Goal: Entertainment & Leisure: Consume media (video, audio)

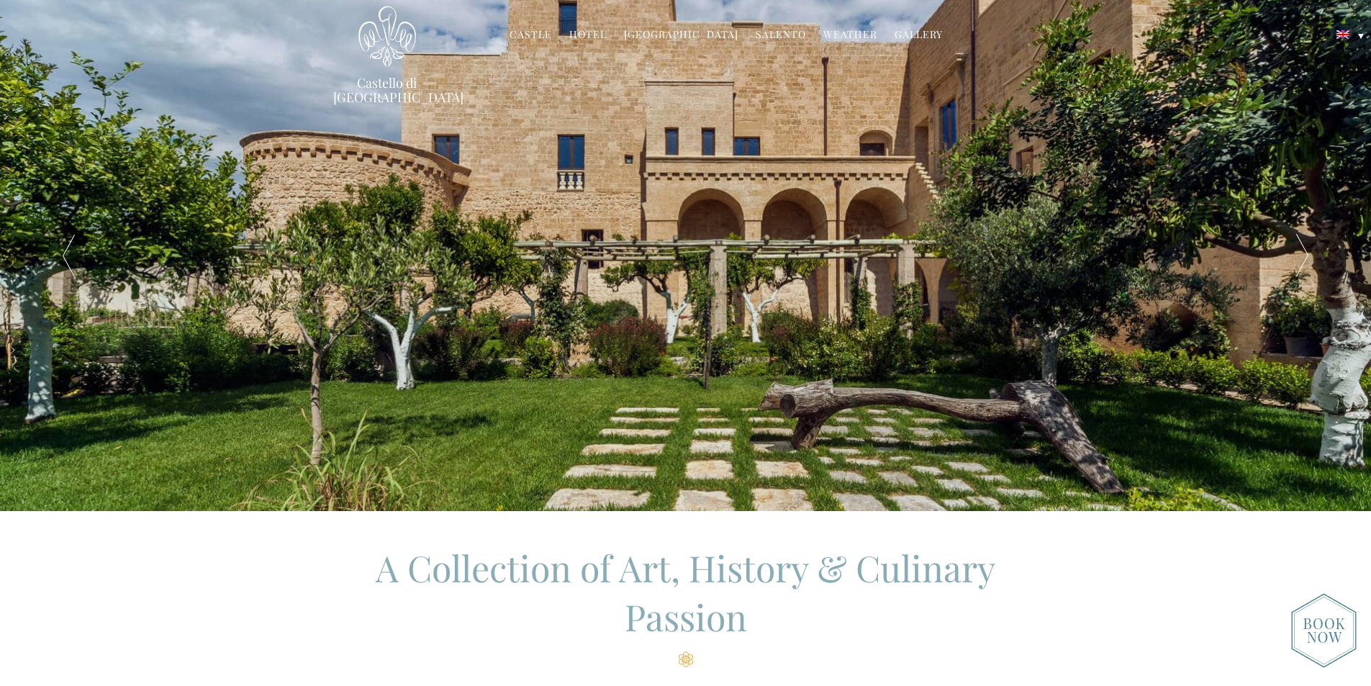
click at [597, 33] on link "Hotel" at bounding box center [587, 35] width 37 height 17
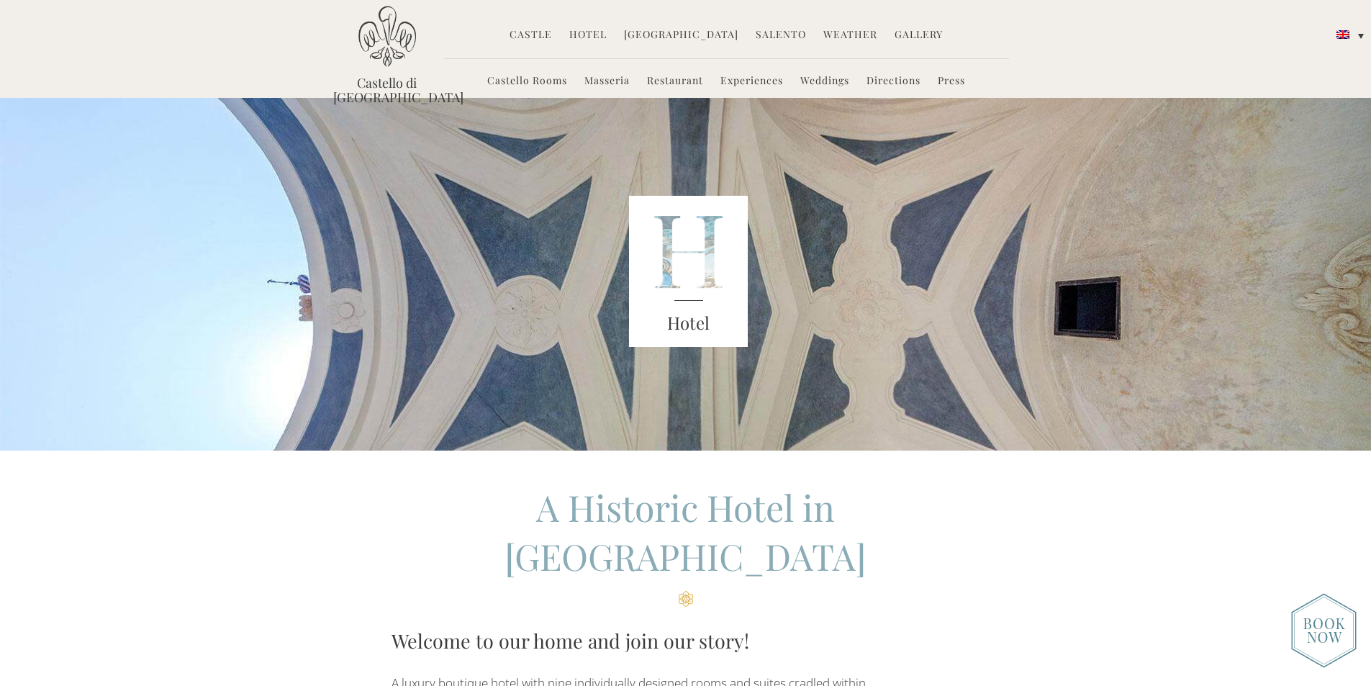
click at [512, 86] on link "Castello Rooms" at bounding box center [527, 81] width 80 height 17
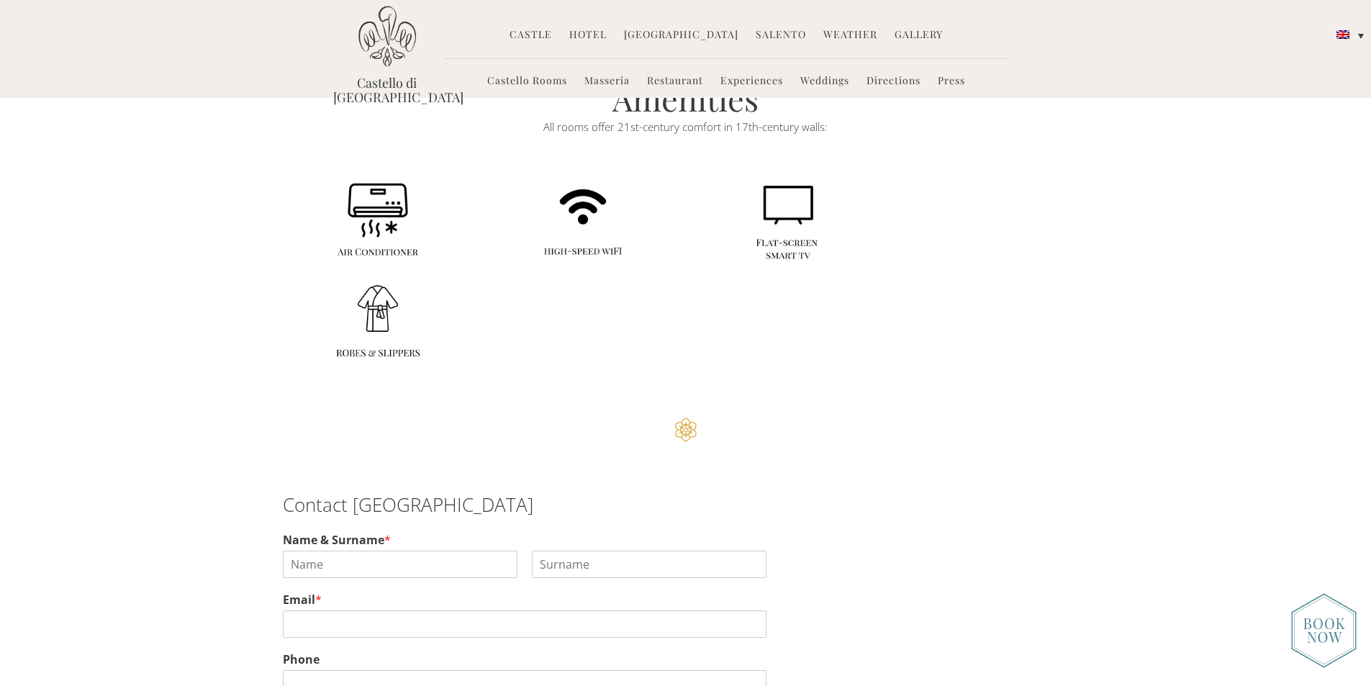
scroll to position [3020, 0]
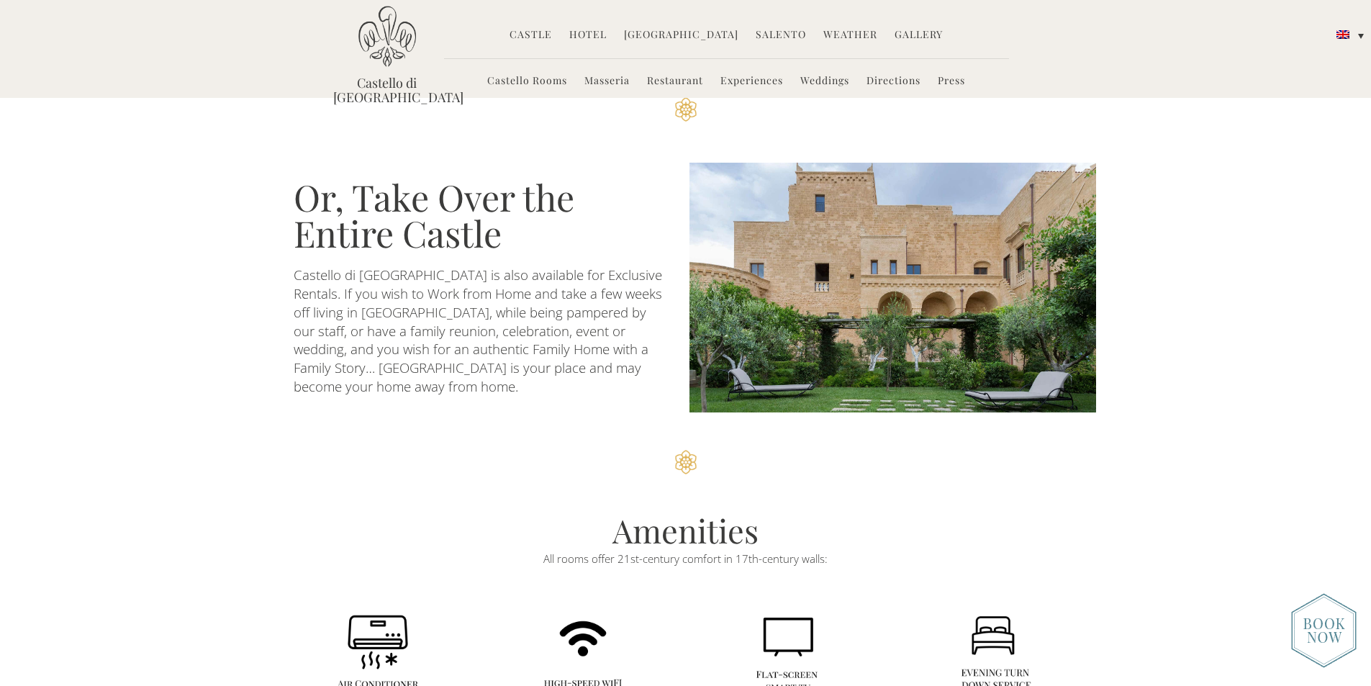
click at [588, 35] on link "Hotel" at bounding box center [587, 35] width 37 height 17
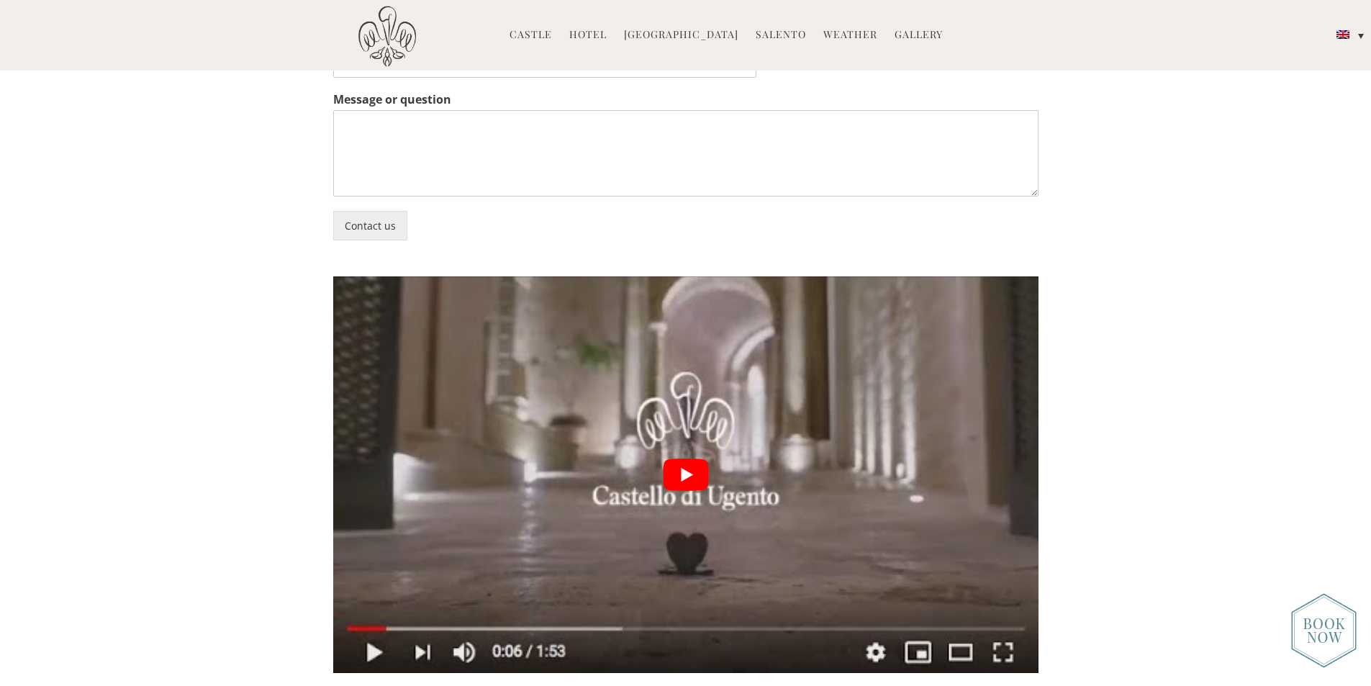
scroll to position [3815, 0]
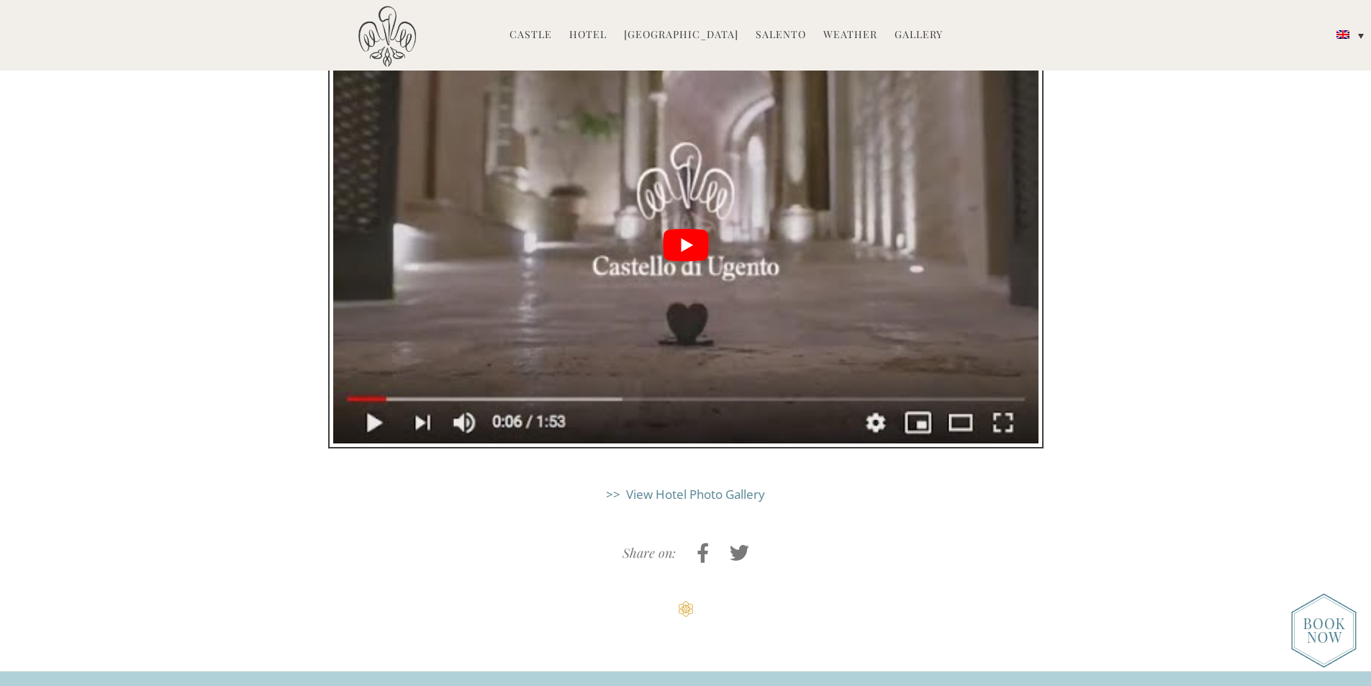
click at [675, 124] on button "play Youtube video" at bounding box center [685, 245] width 705 height 397
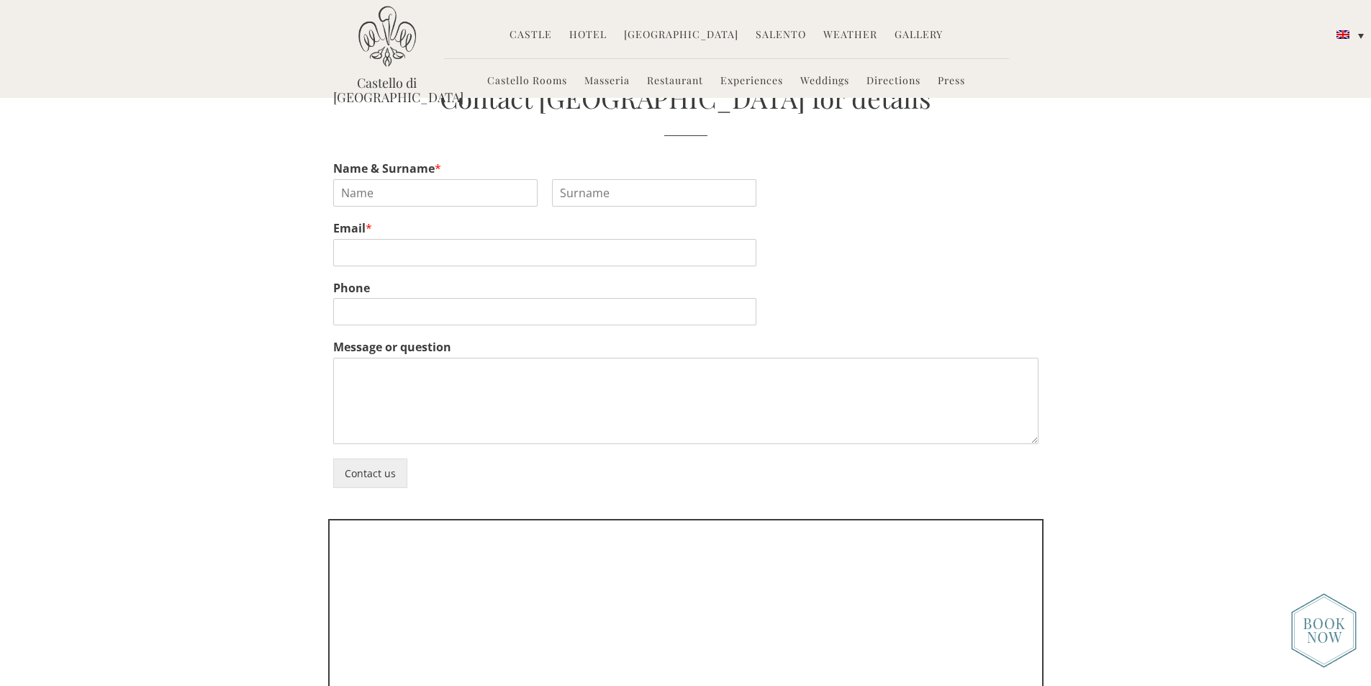
scroll to position [3311, 0]
